Goal: Find specific page/section: Find specific page/section

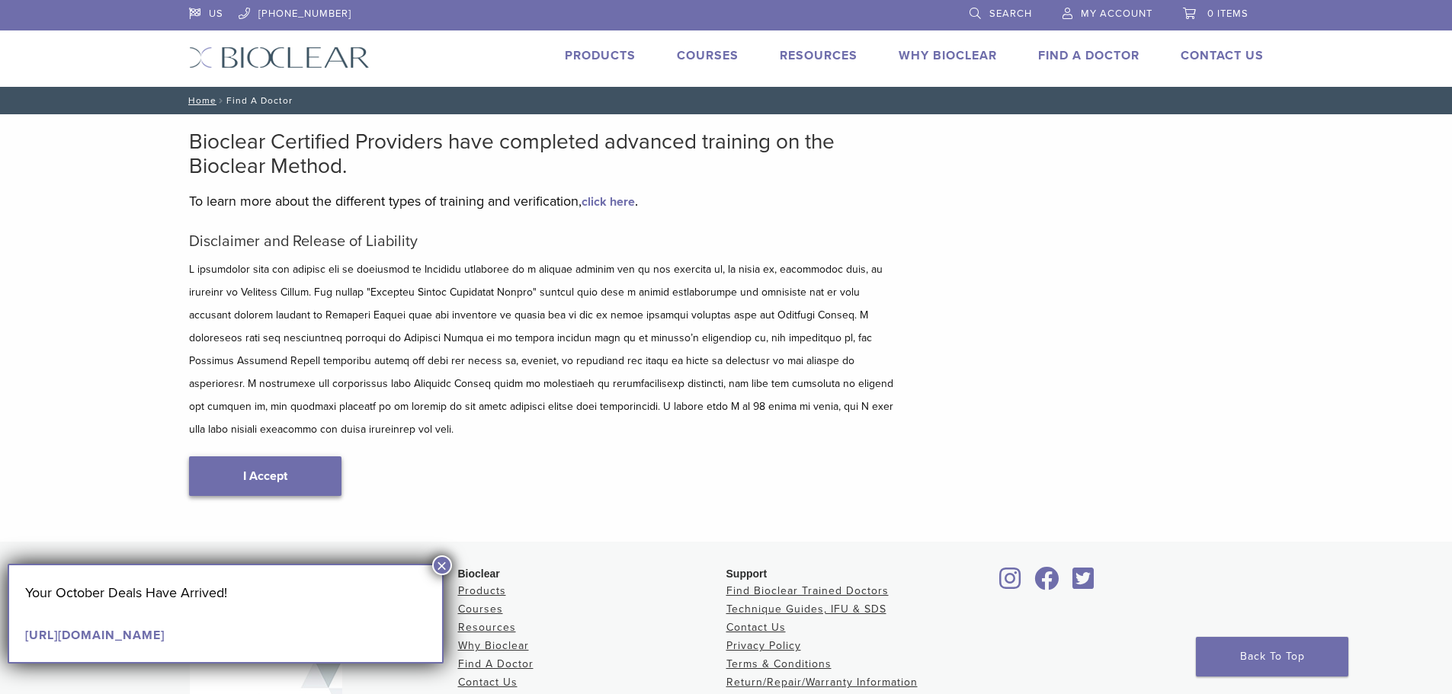
click at [300, 460] on link "I Accept" at bounding box center [265, 477] width 152 height 40
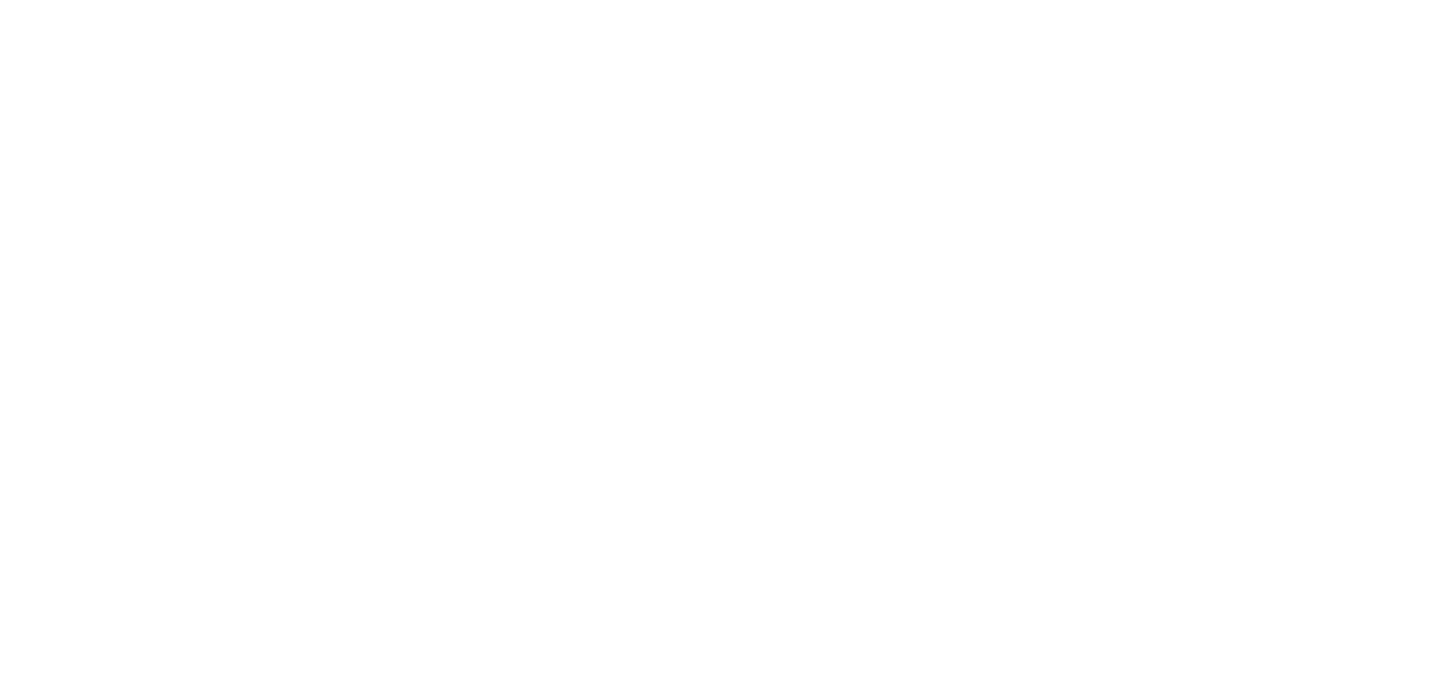
scroll to position [152, 0]
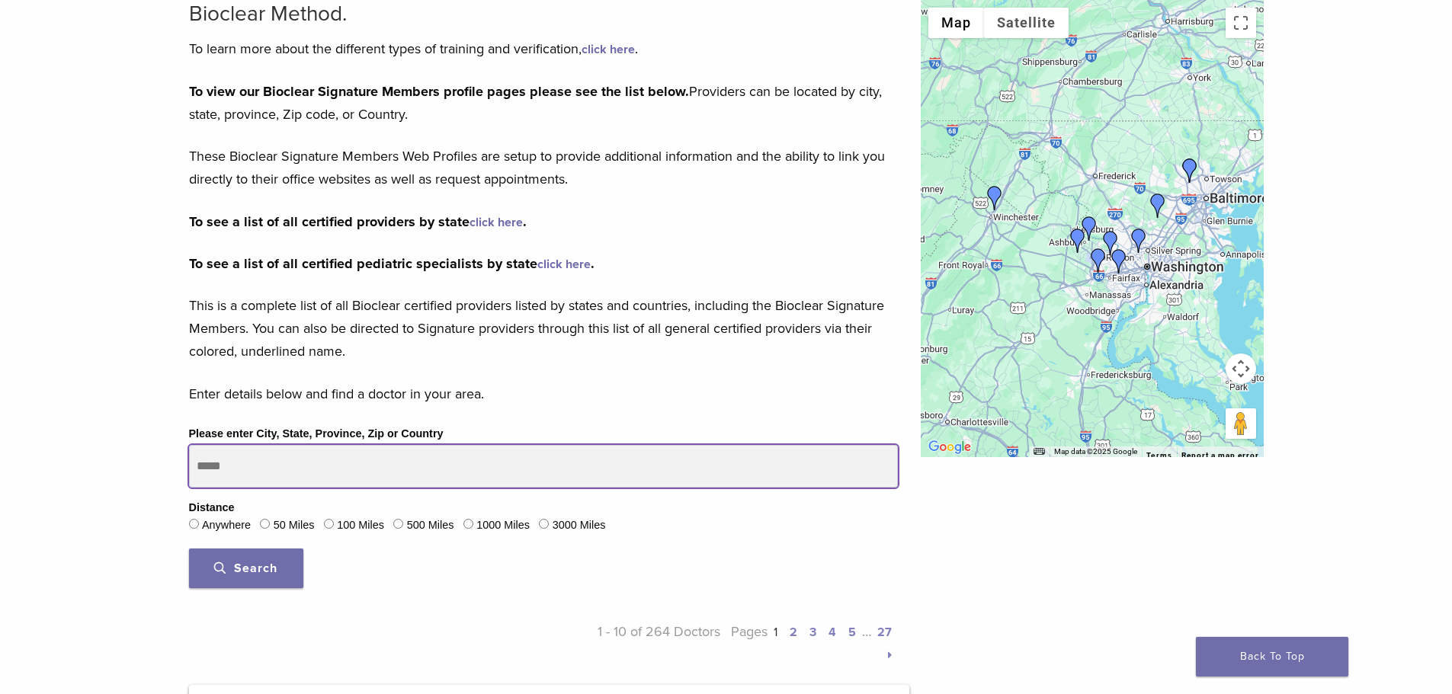
drag, startPoint x: 245, startPoint y: 460, endPoint x: 256, endPoint y: 463, distance: 11.1
click at [245, 460] on input "Please enter City, State, Province, Zip or Country" at bounding box center [543, 466] width 709 height 43
drag, startPoint x: 179, startPoint y: 455, endPoint x: 119, endPoint y: 437, distance: 62.9
click at [219, 463] on input "Please enter City, State, Province, Zip or Country" at bounding box center [543, 466] width 709 height 43
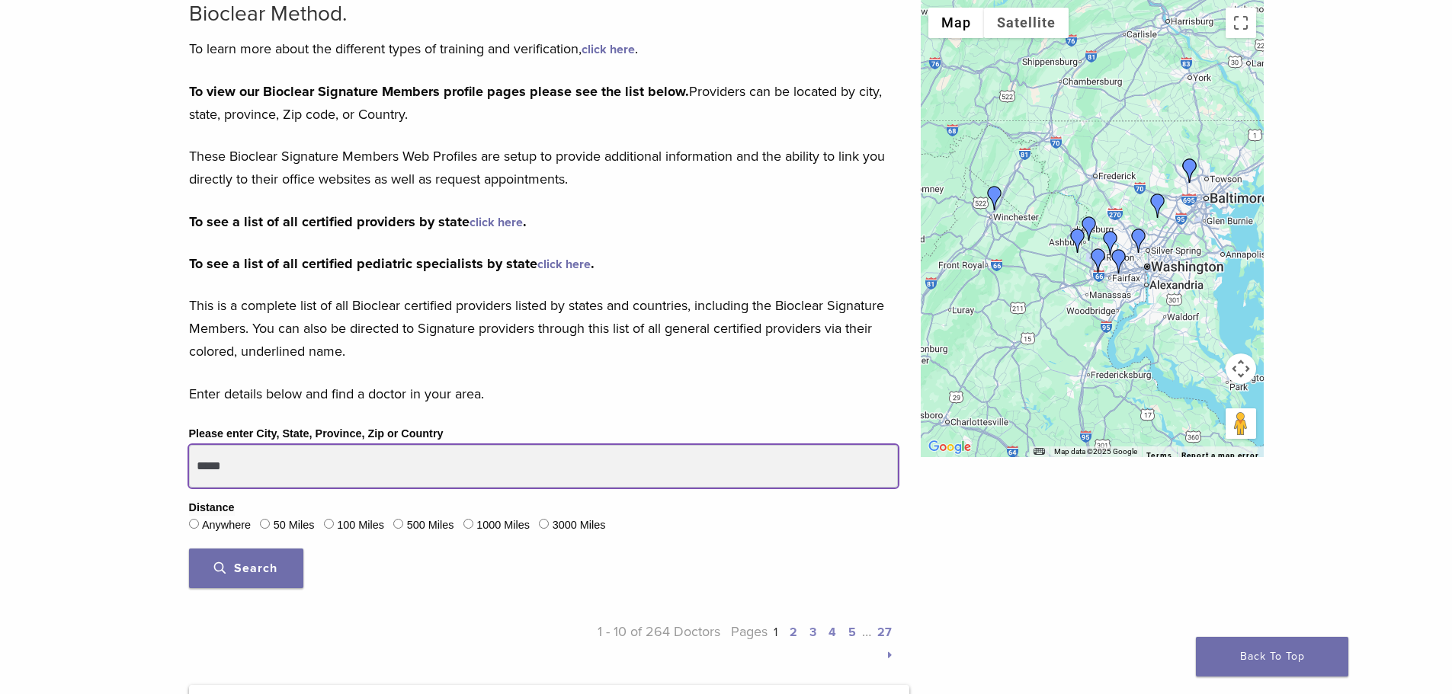
type input "*****"
click at [189, 549] on button "Search" at bounding box center [246, 569] width 114 height 40
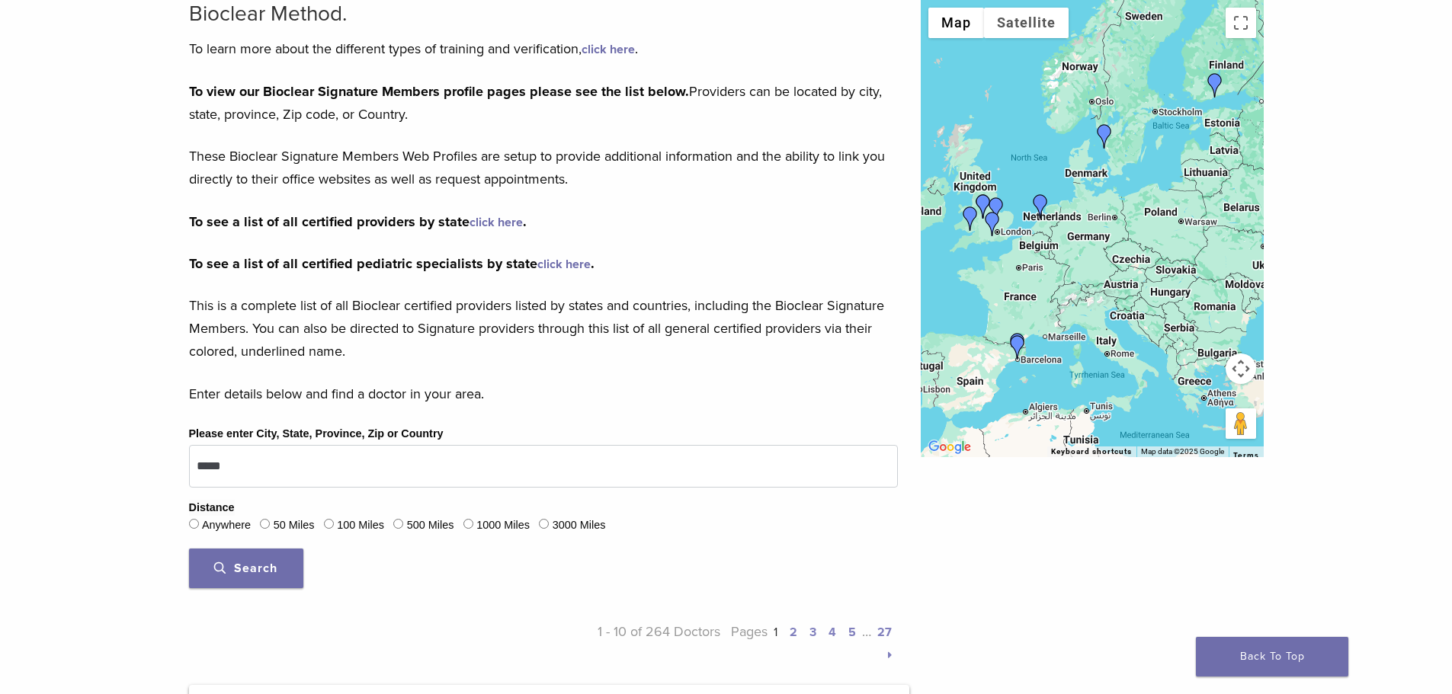
click at [238, 567] on span "Search" at bounding box center [245, 568] width 63 height 15
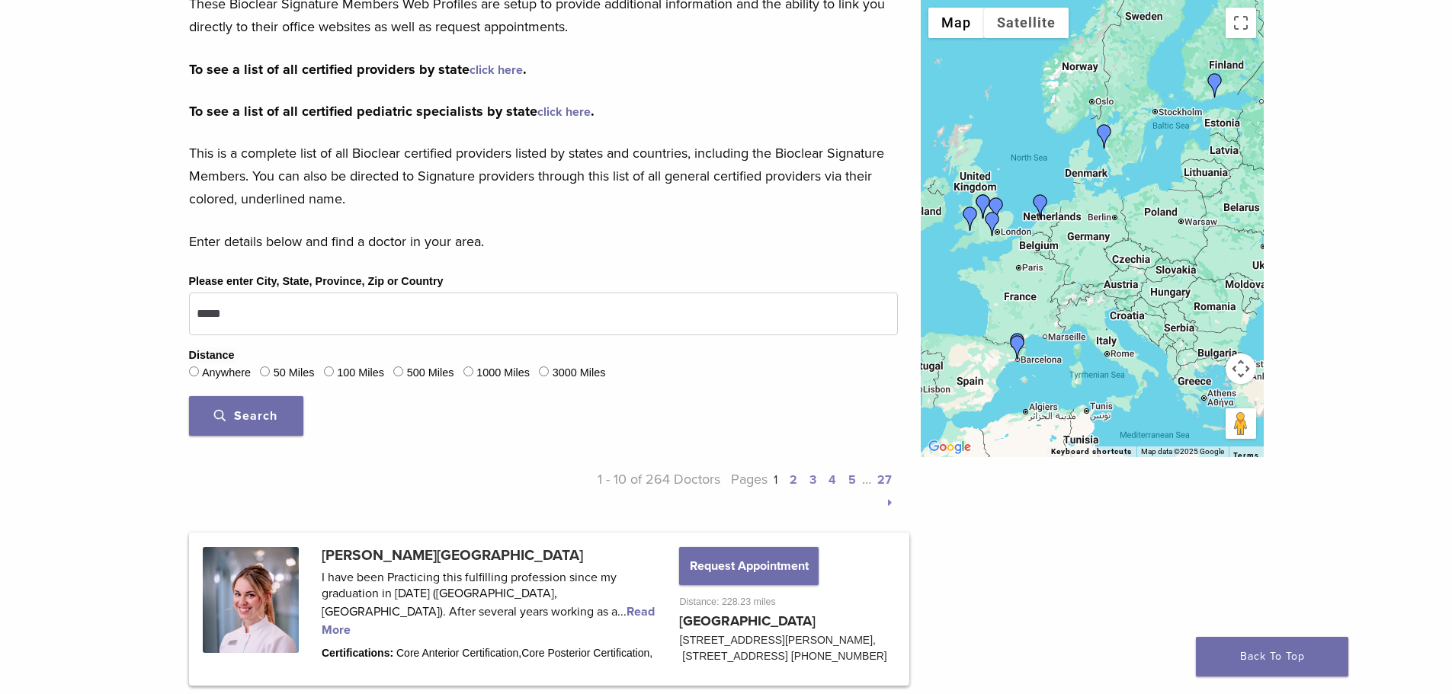
scroll to position [381, 0]
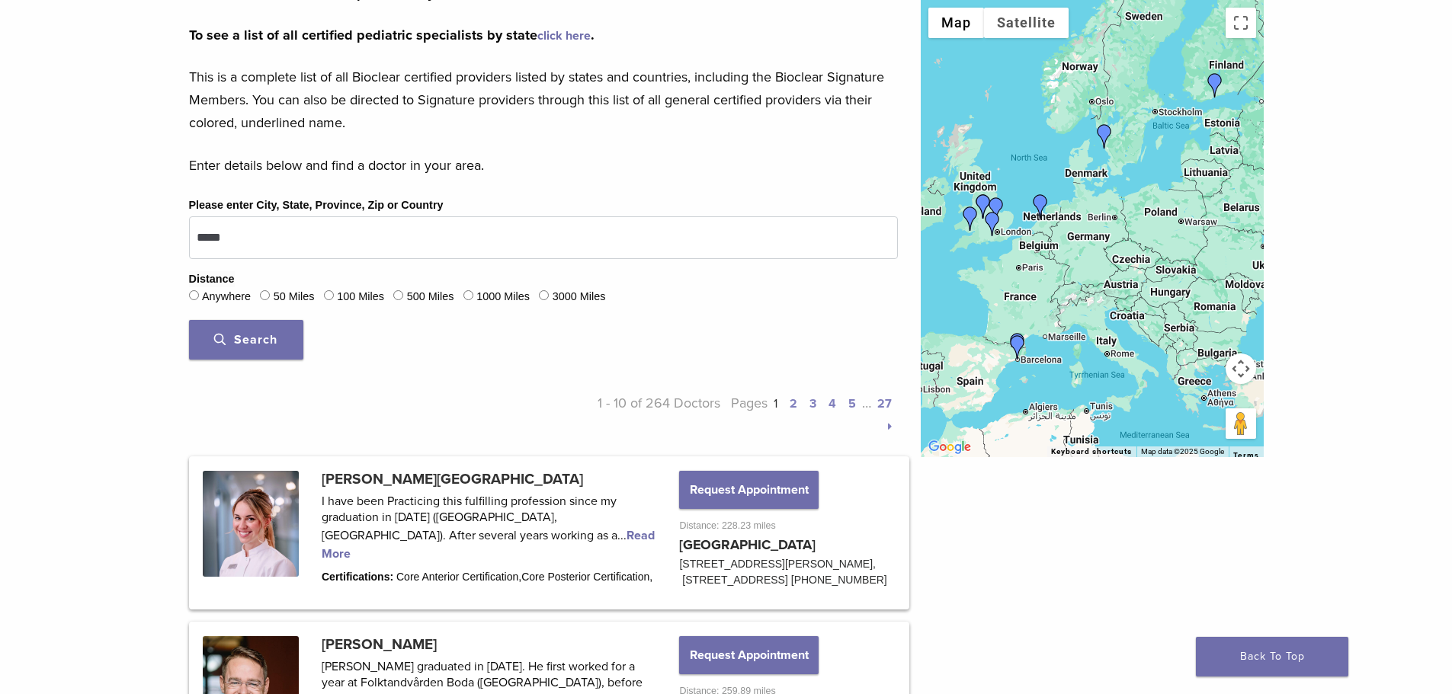
click at [257, 341] on span "Search" at bounding box center [245, 339] width 63 height 15
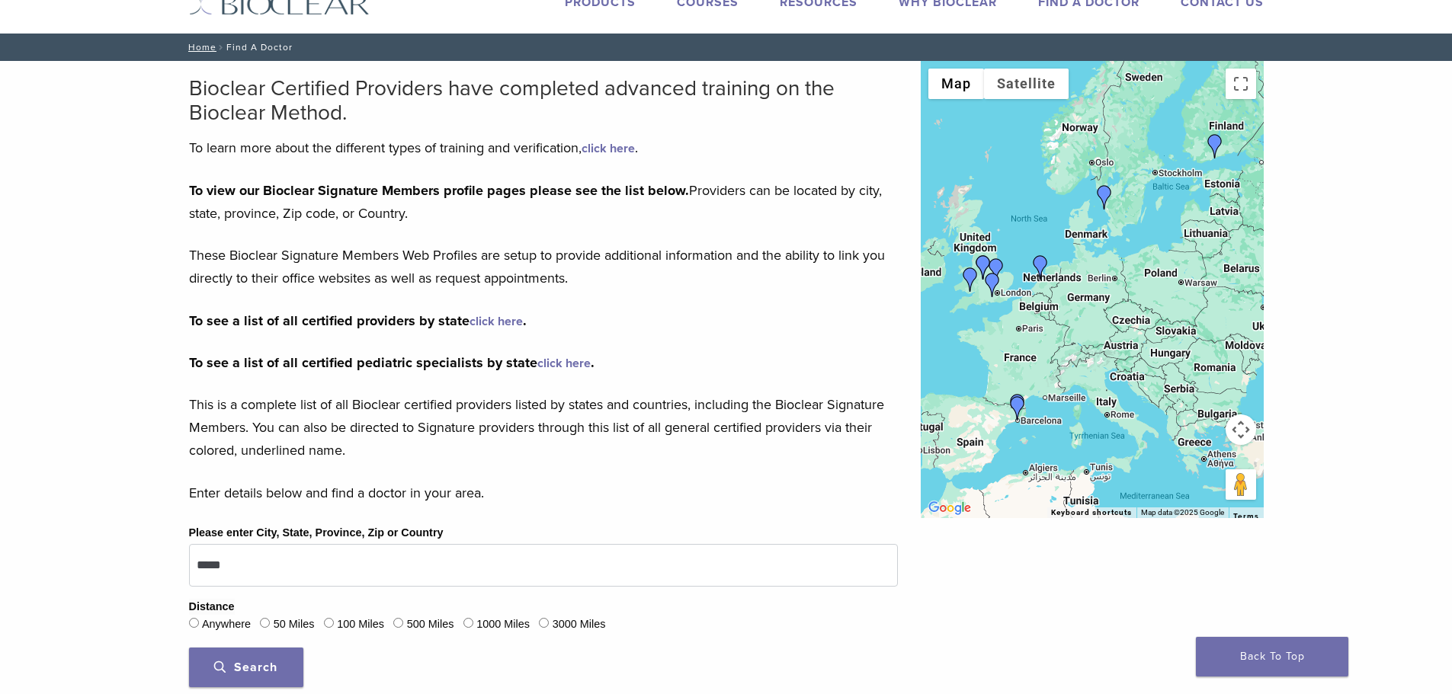
scroll to position [0, 0]
